Goal: Task Accomplishment & Management: Use online tool/utility

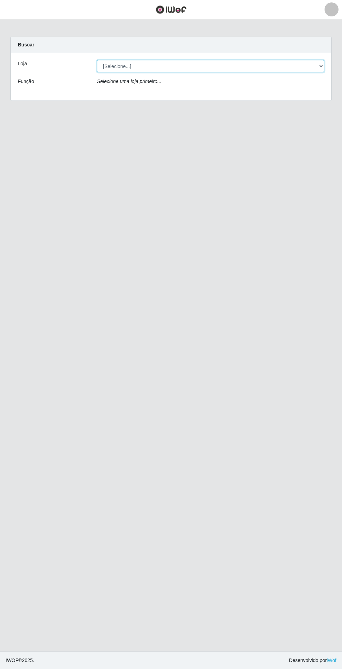
click at [254, 65] on select "[Selecione...] Extrabom - Loja 05 [GEOGRAPHIC_DATA]" at bounding box center [210, 66] width 227 height 12
select select "494"
click at [97, 60] on select "[Selecione...] Extrabom - Loja 05 [GEOGRAPHIC_DATA]" at bounding box center [210, 66] width 227 height 12
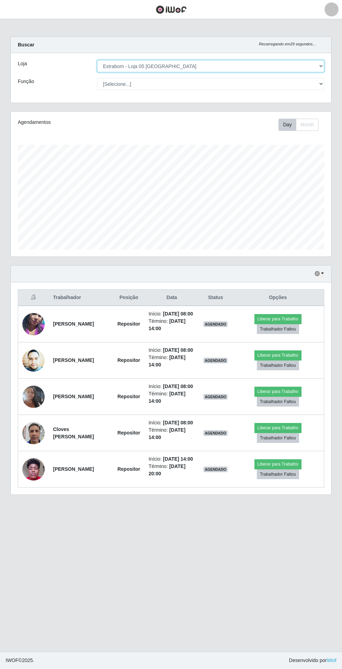
scroll to position [145, 320]
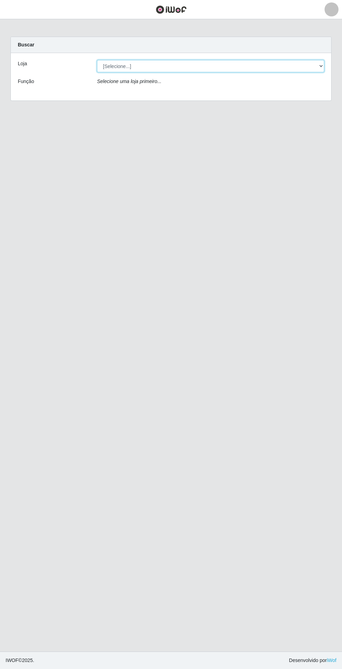
click at [139, 68] on select "[Selecione...] Extrabom - Loja 05 [GEOGRAPHIC_DATA]" at bounding box center [210, 66] width 227 height 12
select select "494"
click at [97, 60] on select "[Selecione...] Extrabom - Loja 05 [GEOGRAPHIC_DATA]" at bounding box center [210, 66] width 227 height 12
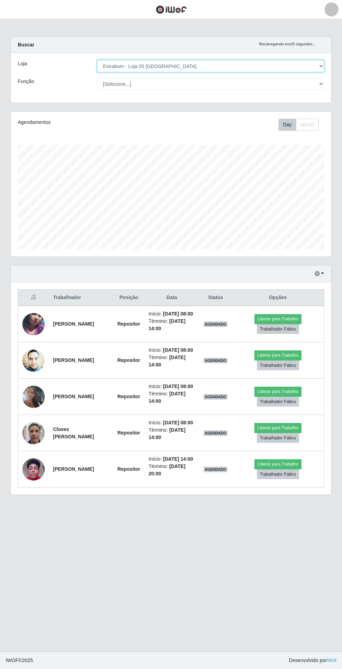
scroll to position [145, 320]
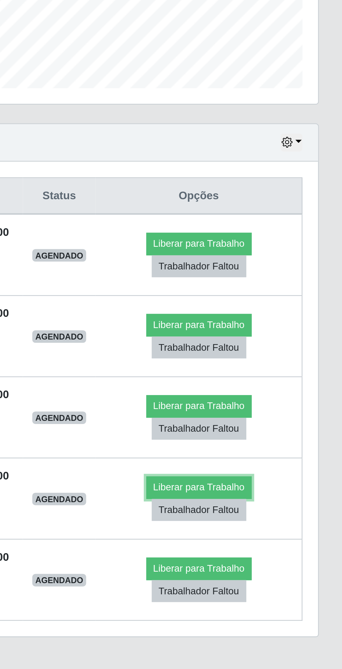
click at [287, 433] on button "Liberar para Trabalho" at bounding box center [277, 428] width 47 height 10
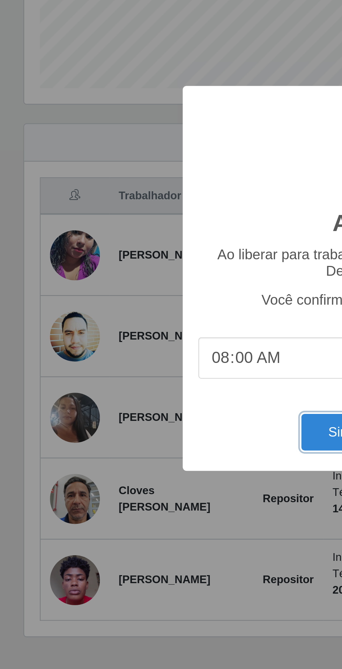
click at [142, 405] on button "Sim" at bounding box center [152, 403] width 34 height 16
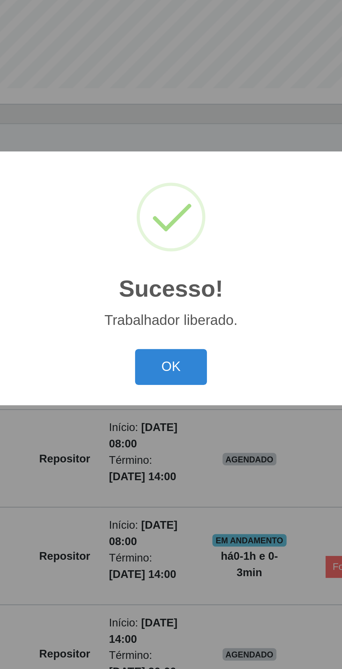
click at [168, 377] on button "OK" at bounding box center [171, 374] width 32 height 16
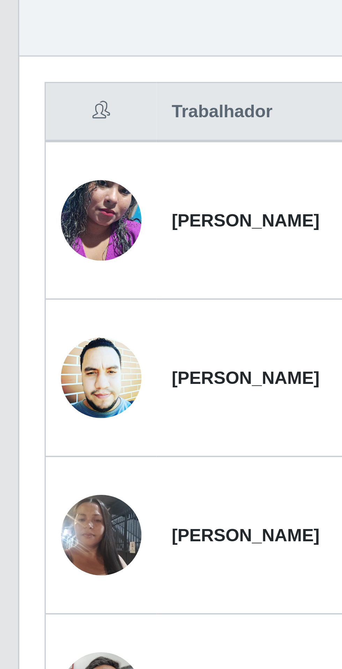
scroll to position [0, 0]
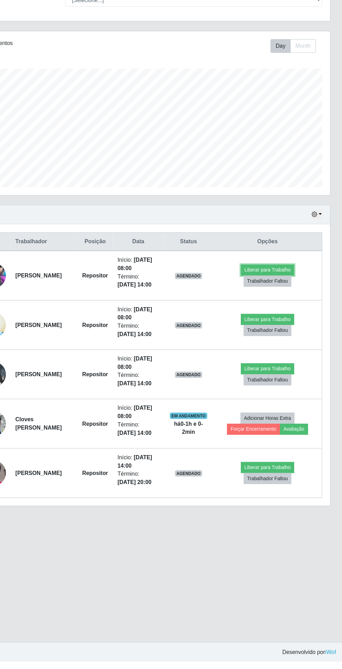
click at [258, 322] on button "Liberar para Trabalho" at bounding box center [275, 323] width 47 height 10
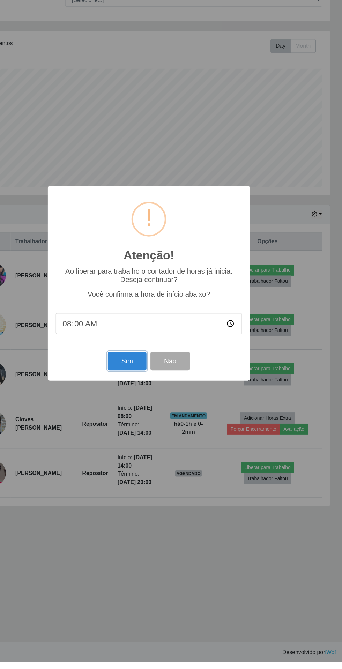
click at [141, 411] on button "Sim" at bounding box center [152, 403] width 34 height 16
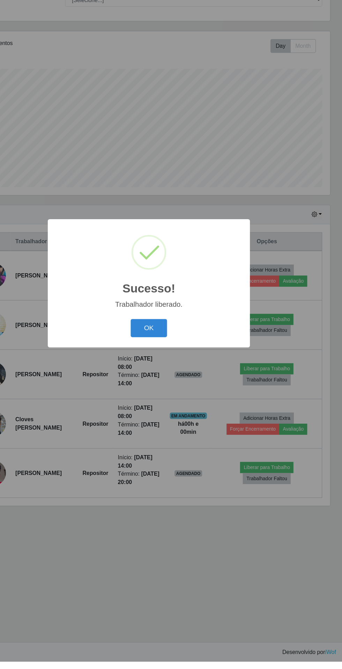
click at [167, 382] on button "OK" at bounding box center [171, 374] width 32 height 16
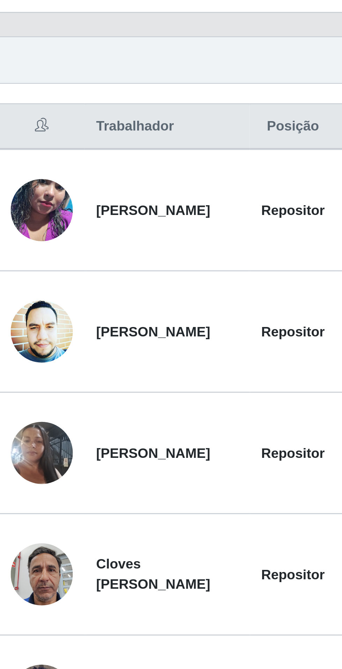
scroll to position [37, 0]
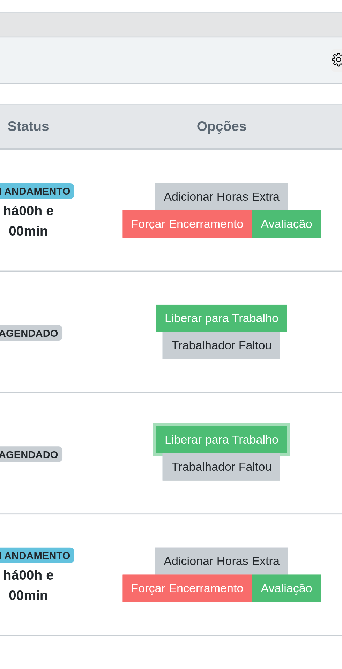
click at [293, 405] on button "Liberar para Trabalho" at bounding box center [274, 410] width 47 height 10
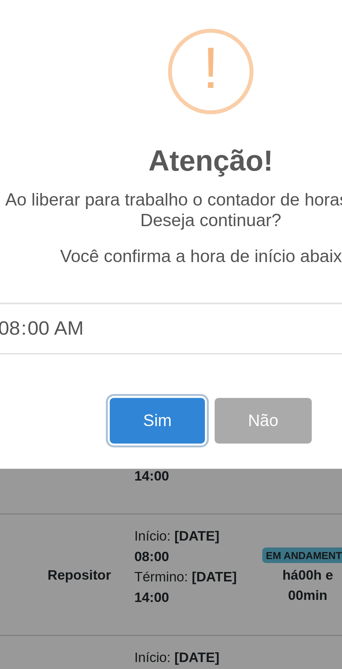
click at [154, 402] on button "Sim" at bounding box center [152, 403] width 34 height 16
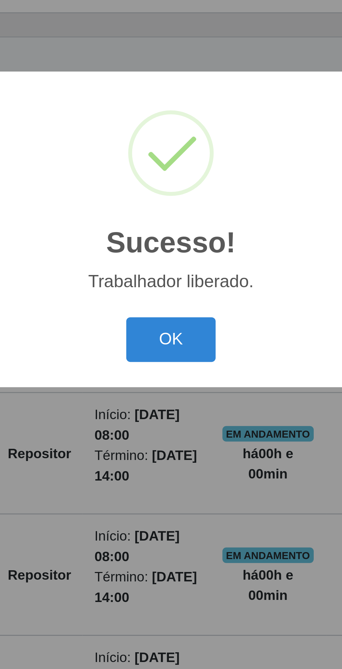
click at [172, 375] on button "OK" at bounding box center [171, 374] width 32 height 16
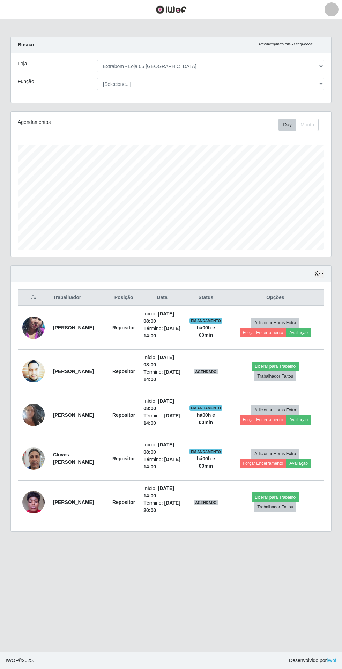
scroll to position [14, 0]
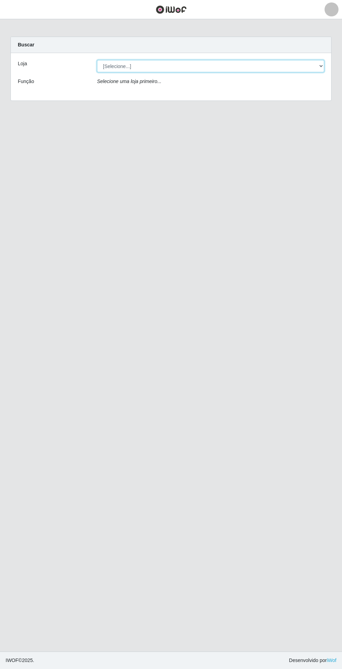
click at [114, 66] on select "[Selecione...] Extrabom - Loja 05 [GEOGRAPHIC_DATA]" at bounding box center [210, 66] width 227 height 12
click at [153, 66] on select "[Selecione...] Extrabom - Loja 05 [GEOGRAPHIC_DATA]" at bounding box center [210, 66] width 227 height 12
select select "494"
click at [97, 60] on select "[Selecione...] Extrabom - Loja 05 [GEOGRAPHIC_DATA]" at bounding box center [210, 66] width 227 height 12
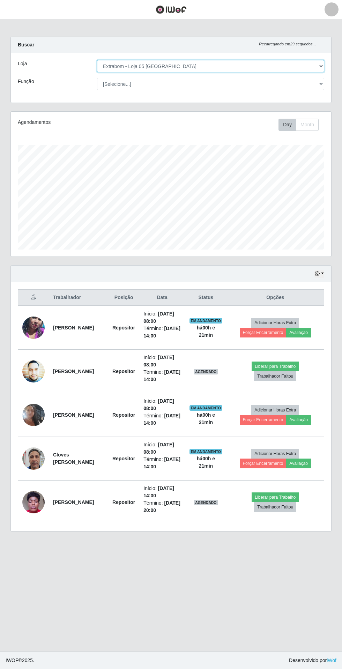
scroll to position [145, 320]
